Goal: Task Accomplishment & Management: Use online tool/utility

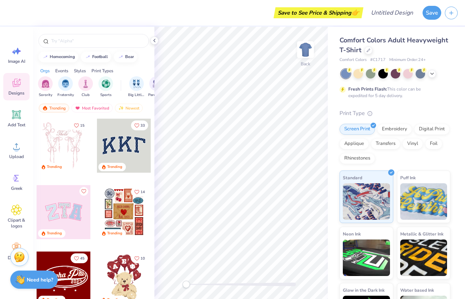
click at [367, 53] on div at bounding box center [368, 50] width 8 height 8
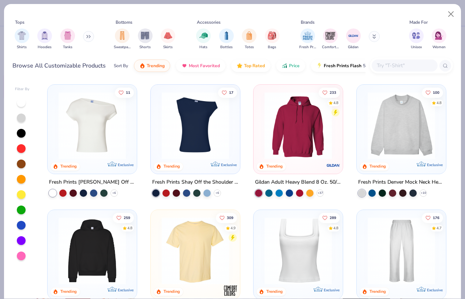
click at [116, 124] on img at bounding box center [92, 125] width 75 height 67
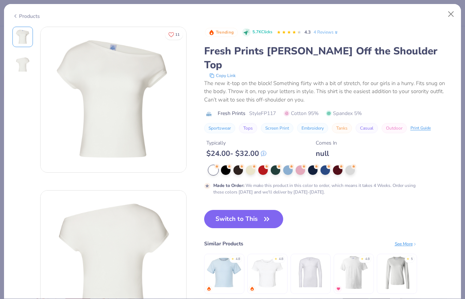
click at [225, 166] on div at bounding box center [226, 171] width 10 height 10
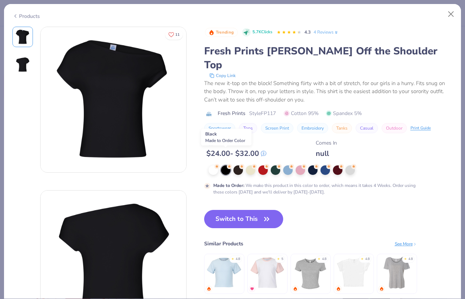
click at [260, 210] on button "Switch to This" at bounding box center [243, 219] width 79 height 18
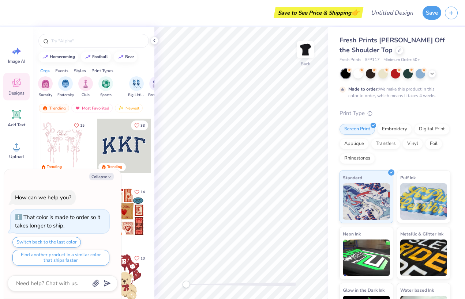
click at [102, 175] on button "Collapse" at bounding box center [101, 177] width 24 height 8
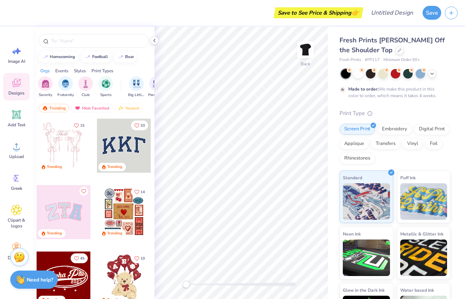
type textarea "x"
click at [434, 75] on icon at bounding box center [432, 74] width 6 height 6
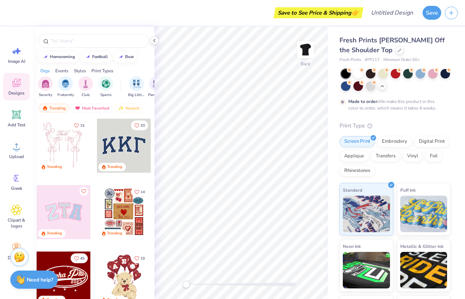
click at [434, 71] on icon at bounding box center [436, 70] width 5 height 5
click at [361, 73] on div at bounding box center [358, 74] width 10 height 10
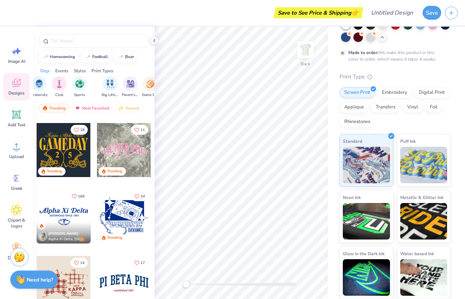
scroll to position [0, 29]
click at [54, 87] on img "filter for Club" at bounding box center [57, 84] width 8 height 8
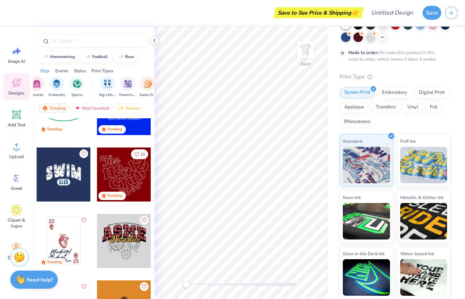
scroll to position [173, 0]
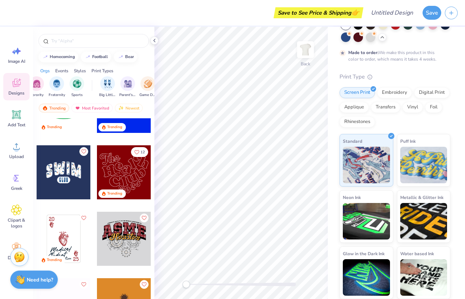
click at [67, 45] on input "text" at bounding box center [97, 40] width 94 height 7
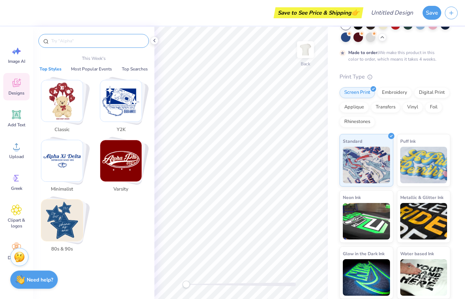
click at [64, 45] on input "text" at bounding box center [97, 40] width 94 height 7
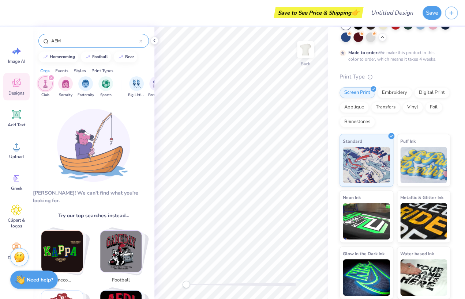
type input "AEM"
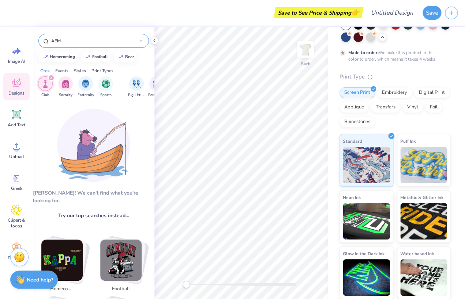
click at [456, 9] on button "button" at bounding box center [450, 13] width 13 height 13
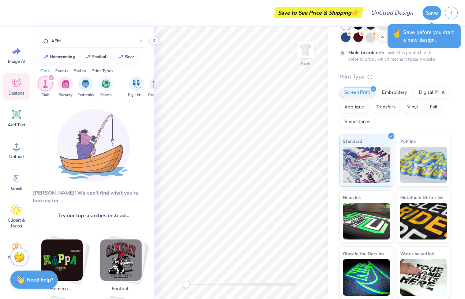
click at [447, 28] on div "Create New Design" at bounding box center [437, 28] width 46 height 10
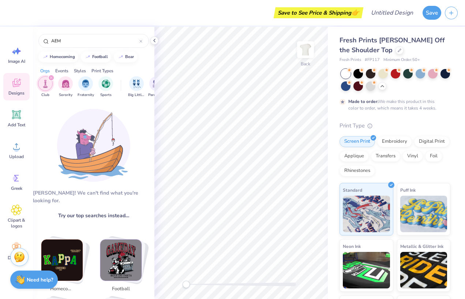
scroll to position [0, 0]
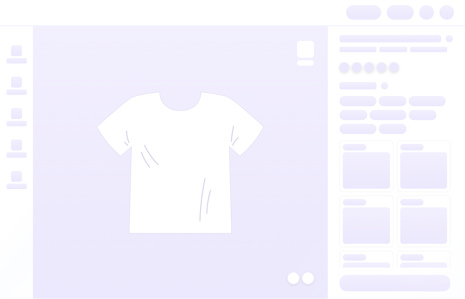
scroll to position [0, 0]
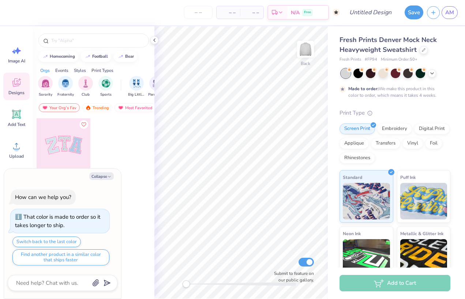
click at [101, 177] on button "Collapse" at bounding box center [101, 177] width 24 height 8
type textarea "x"
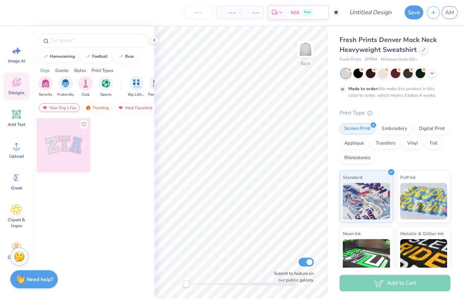
click at [229, 15] on span "– –" at bounding box center [228, 13] width 15 height 8
click at [253, 11] on span "– –" at bounding box center [251, 13] width 15 height 8
click at [432, 74] on icon at bounding box center [432, 74] width 6 height 6
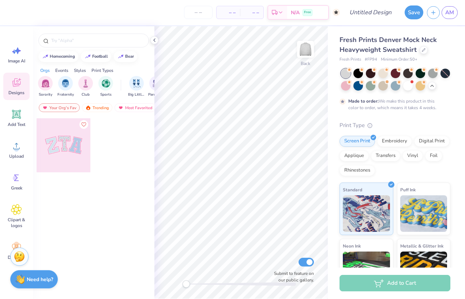
click at [436, 72] on circle at bounding box center [436, 70] width 5 height 5
click at [348, 71] on circle at bounding box center [349, 70] width 5 height 5
click at [359, 75] on div at bounding box center [358, 74] width 10 height 10
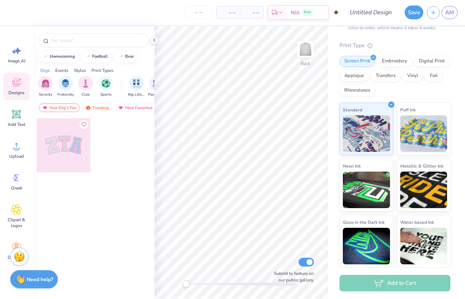
scroll to position [80, 0]
click at [14, 116] on icon at bounding box center [16, 114] width 7 height 7
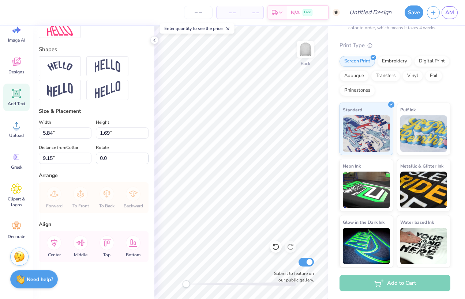
scroll to position [21, 0]
click at [20, 222] on icon at bounding box center [16, 227] width 11 height 11
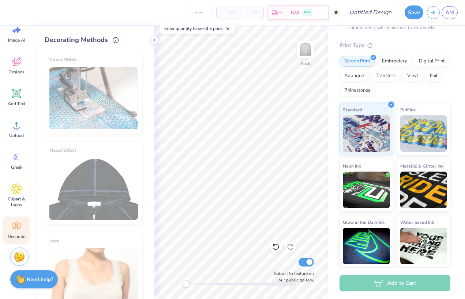
click at [13, 190] on icon at bounding box center [16, 189] width 11 height 11
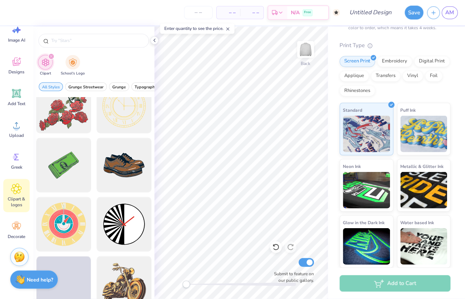
scroll to position [140, 0]
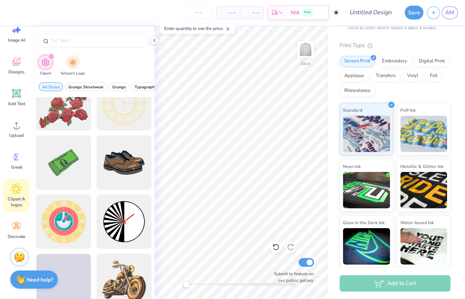
click at [50, 58] on icon "filter for Clipart" at bounding box center [51, 56] width 3 height 3
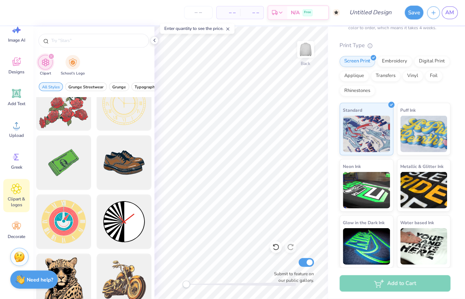
click at [50, 60] on div "filter for Clipart" at bounding box center [51, 56] width 7 height 7
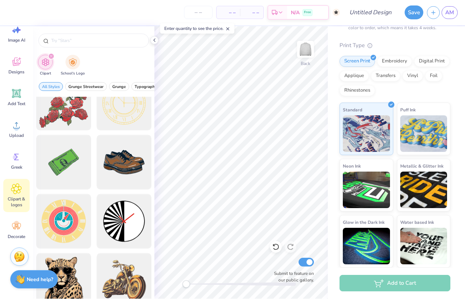
click at [49, 59] on div "filter for Clipart" at bounding box center [51, 56] width 7 height 7
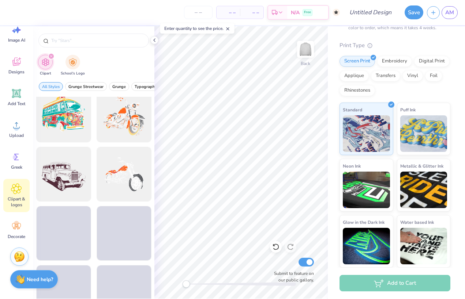
scroll to position [779, 0]
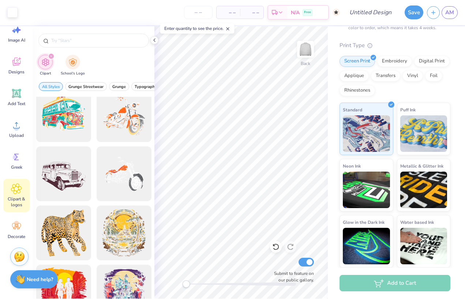
click at [45, 137] on div at bounding box center [63, 115] width 55 height 55
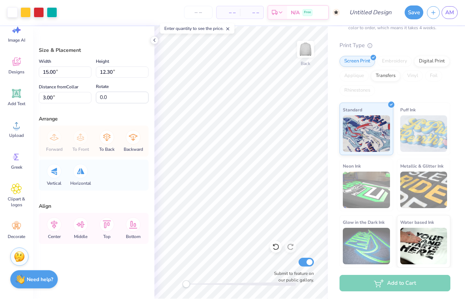
click at [275, 247] on icon at bounding box center [275, 247] width 7 height 7
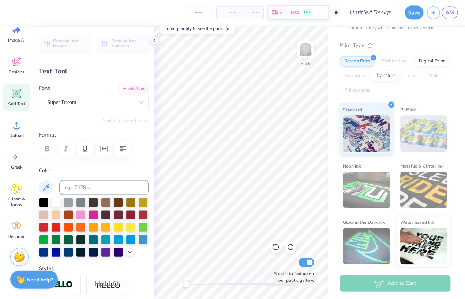
scroll to position [0, 0]
click at [200, 15] on input "number" at bounding box center [198, 12] width 29 height 13
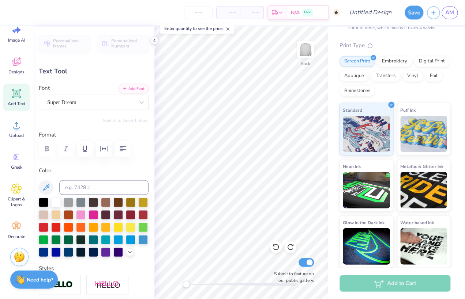
click at [204, 6] on input "number" at bounding box center [198, 12] width 29 height 13
click at [201, 7] on input "number" at bounding box center [198, 12] width 29 height 13
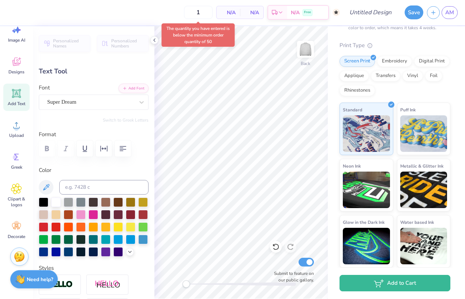
type input "50"
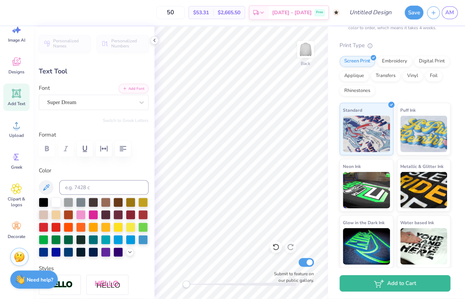
type textarea "XT"
